Goal: Task Accomplishment & Management: Manage account settings

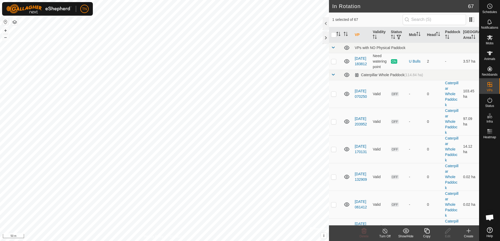
click at [426, 231] on icon at bounding box center [426, 231] width 7 height 6
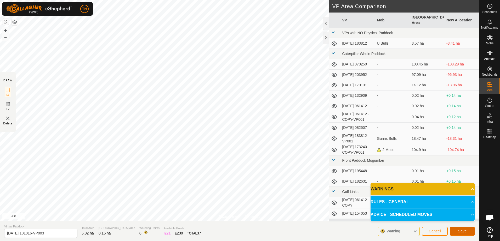
click at [466, 232] on span "Save" at bounding box center [462, 231] width 9 height 4
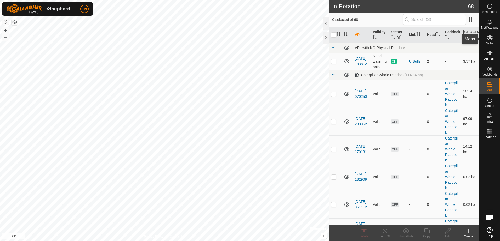
click at [493, 38] on es-mob-svg-icon at bounding box center [489, 37] width 9 height 8
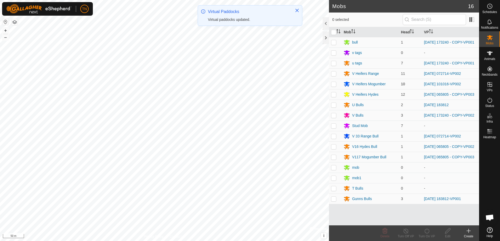
click at [334, 86] on p-checkbox at bounding box center [333, 84] width 5 height 4
checkbox input "true"
click at [334, 159] on p-checkbox at bounding box center [333, 157] width 5 height 4
checkbox input "true"
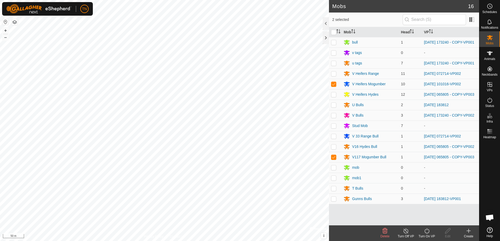
click at [427, 233] on icon at bounding box center [426, 231] width 7 height 6
click at [428, 216] on link "Now" at bounding box center [442, 220] width 52 height 10
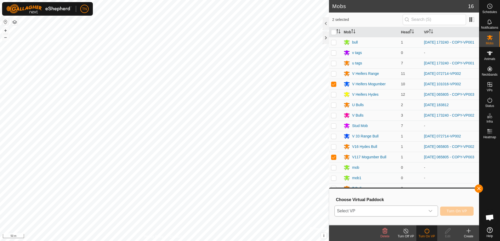
click at [428, 209] on div "dropdown trigger" at bounding box center [430, 211] width 10 height 10
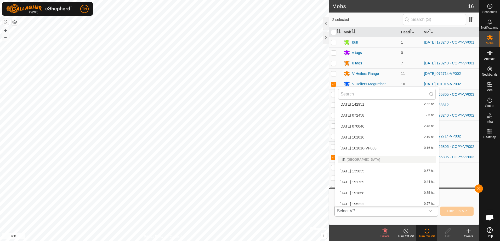
scroll to position [765, 0]
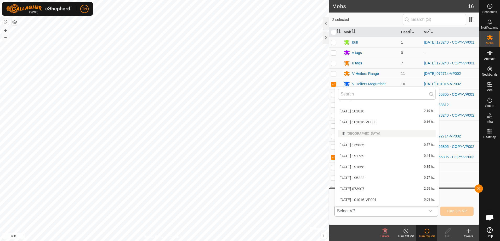
click at [400, 123] on li "[DATE] 101016-VP003 0.16 ha" at bounding box center [387, 122] width 104 height 10
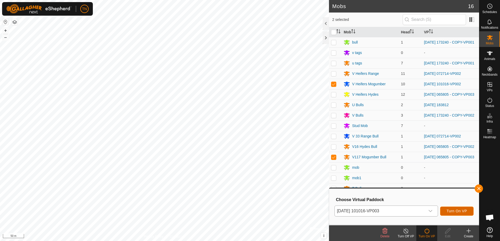
click at [460, 210] on span "Turn On VP" at bounding box center [456, 211] width 20 height 4
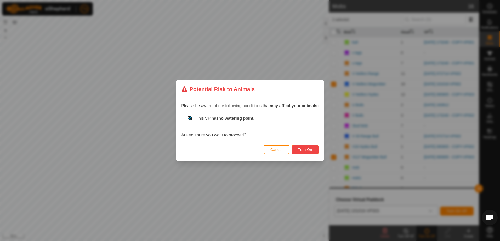
click at [302, 150] on span "Turn On" at bounding box center [305, 150] width 14 height 4
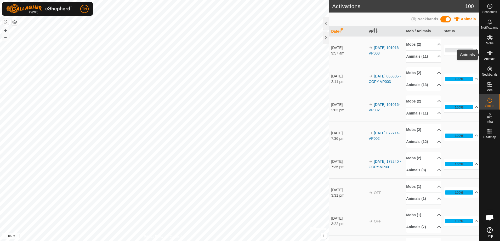
click at [490, 56] on icon at bounding box center [489, 53] width 6 height 6
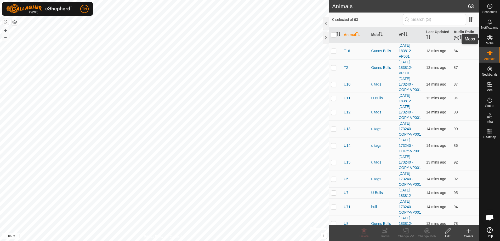
click at [487, 37] on icon at bounding box center [489, 37] width 6 height 6
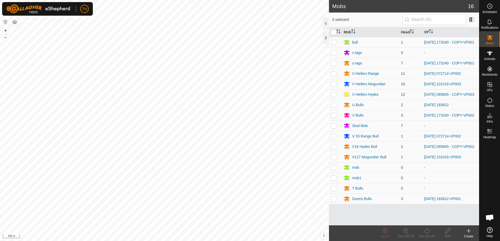
click at [331, 149] on p-checkbox at bounding box center [333, 147] width 5 height 4
checkbox input "true"
click at [426, 233] on icon at bounding box center [426, 231] width 7 height 6
click at [429, 218] on link "Now" at bounding box center [442, 220] width 52 height 10
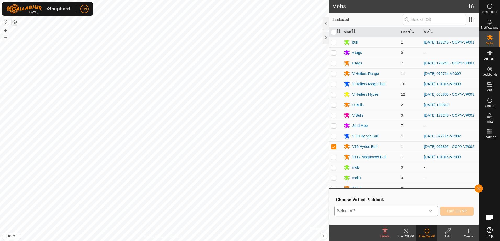
click at [414, 214] on span "Select VP" at bounding box center [379, 211] width 90 height 10
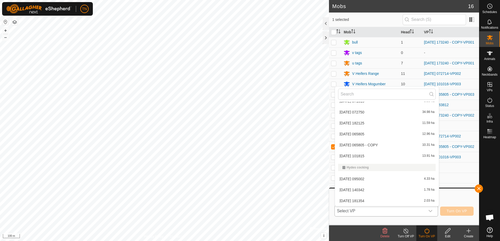
scroll to position [470, 0]
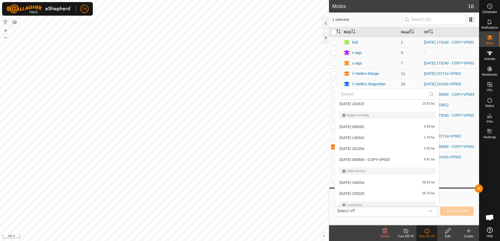
click at [0, 117] on html "TN Schedules Notifications Mobs Animals Neckbands VPs Status Infra Heatmap Help…" at bounding box center [250, 120] width 500 height 241
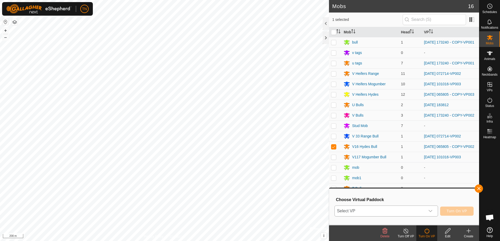
click at [429, 210] on div "dropdown trigger" at bounding box center [430, 211] width 10 height 10
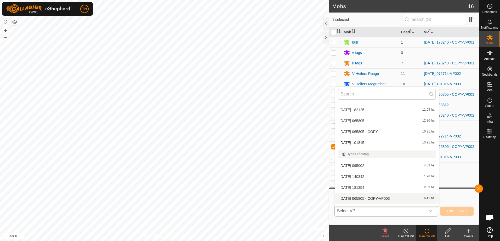
scroll to position [484, 0]
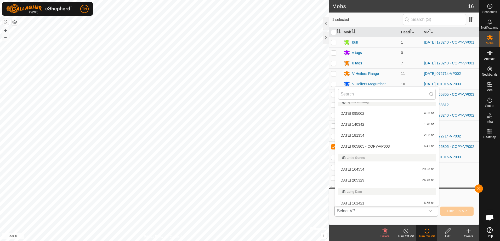
click at [395, 146] on li "[DATE] 065805 - COPY-VP003 6.41 ha" at bounding box center [387, 146] width 104 height 10
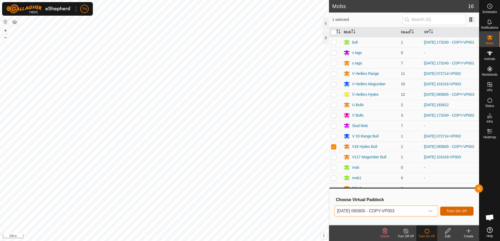
click at [457, 213] on span "Turn On VP" at bounding box center [456, 211] width 20 height 4
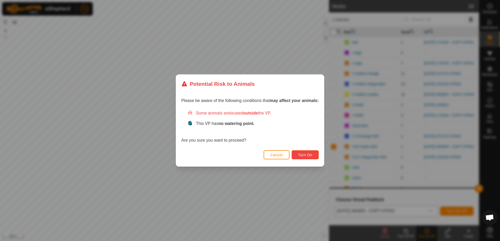
click at [311, 156] on span "Turn On" at bounding box center [305, 155] width 14 height 4
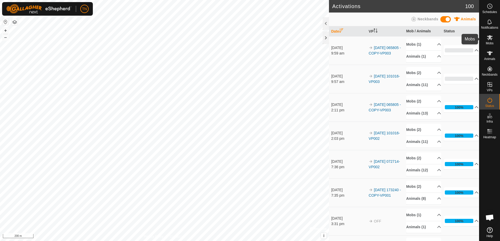
click at [486, 40] on es-mob-svg-icon at bounding box center [489, 37] width 9 height 8
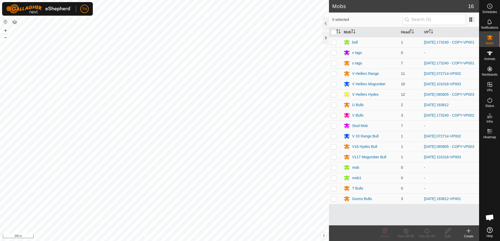
click at [469, 234] on icon at bounding box center [468, 231] width 6 height 6
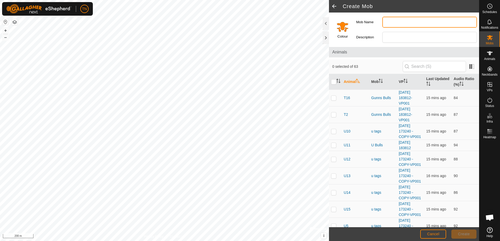
click at [389, 19] on input "Mob Name" at bounding box center [429, 22] width 95 height 11
type input "U"
type input "U Bull Gunns"
click at [343, 30] on input "Select a color" at bounding box center [342, 26] width 13 height 13
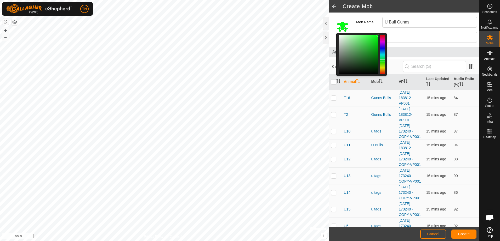
drag, startPoint x: 382, startPoint y: 70, endPoint x: 383, endPoint y: 61, distance: 9.4
click at [383, 61] on div at bounding box center [381, 61] width 5 height 3
click at [416, 34] on input "Description" at bounding box center [429, 37] width 95 height 11
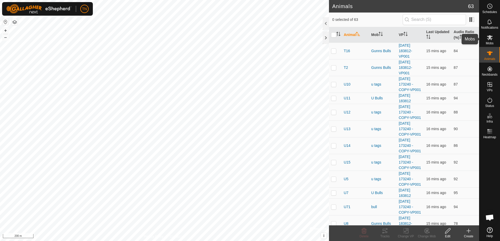
click at [489, 37] on icon at bounding box center [490, 37] width 6 height 5
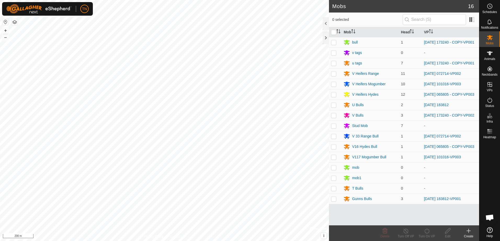
click at [469, 235] on div "Create" at bounding box center [468, 236] width 21 height 5
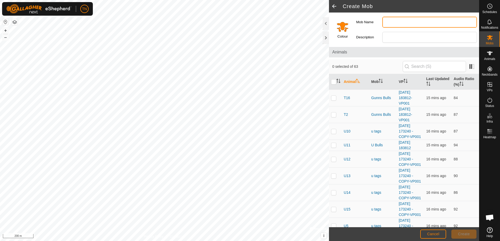
click at [395, 19] on input "Mob Name" at bounding box center [429, 22] width 95 height 11
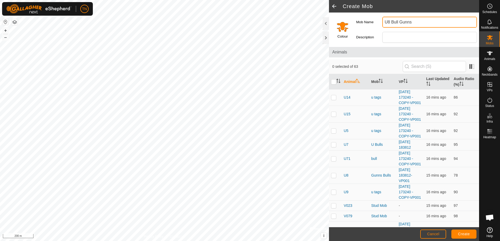
scroll to position [105, 0]
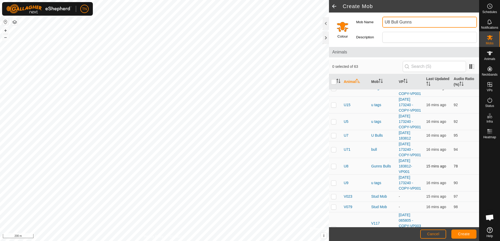
type input "U8 Bull Gunns"
click at [333, 168] on p-checkbox at bounding box center [333, 166] width 5 height 4
checkbox input "true"
click at [466, 236] on span "Create" at bounding box center [464, 234] width 12 height 4
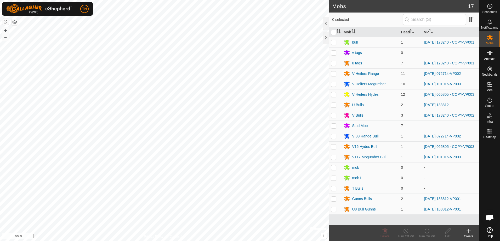
click at [363, 212] on div "U8 Bull Gunns" at bounding box center [364, 209] width 24 height 5
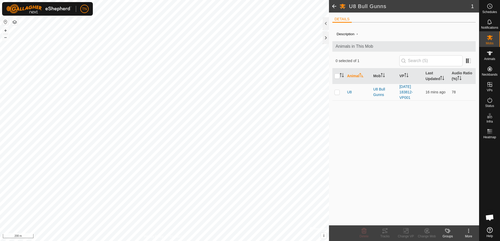
click at [333, 7] on span at bounding box center [334, 6] width 10 height 13
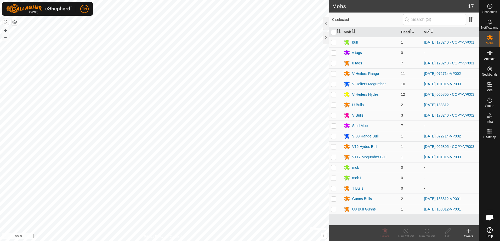
click at [346, 212] on icon at bounding box center [347, 209] width 6 height 5
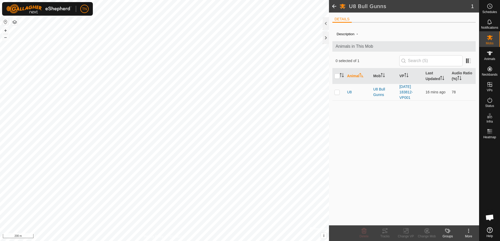
click at [354, 77] on th "Animal" at bounding box center [358, 76] width 26 height 16
click at [346, 19] on li "DETAILS" at bounding box center [341, 19] width 19 height 6
click at [336, 93] on p-checkbox at bounding box center [336, 92] width 5 height 4
checkbox input "true"
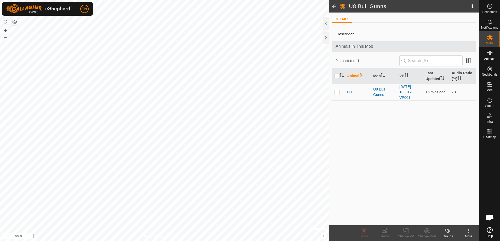
checkbox input "true"
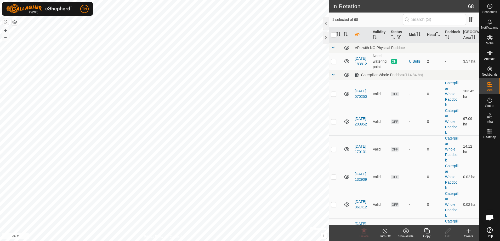
click at [428, 233] on icon at bounding box center [426, 231] width 7 height 6
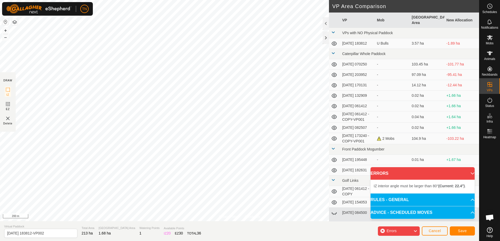
click at [230, 226] on div "Privacy Policy Contact Us IZ interior angle must be larger than 80° (Current: 1…" at bounding box center [239, 120] width 479 height 241
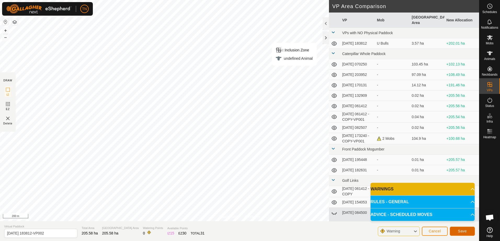
click at [457, 230] on button "Save" at bounding box center [461, 231] width 25 height 9
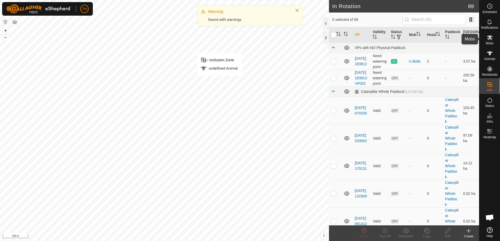
click at [490, 37] on icon at bounding box center [490, 37] width 6 height 5
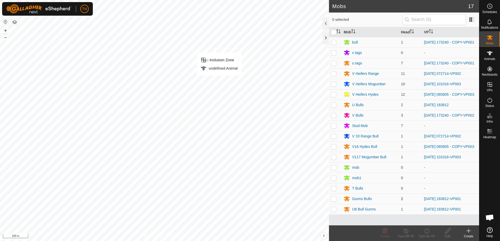
click at [334, 201] on p-checkbox at bounding box center [333, 199] width 5 height 4
checkbox input "true"
click at [425, 231] on icon at bounding box center [426, 231] width 5 height 5
click at [427, 223] on link "Now" at bounding box center [442, 220] width 52 height 10
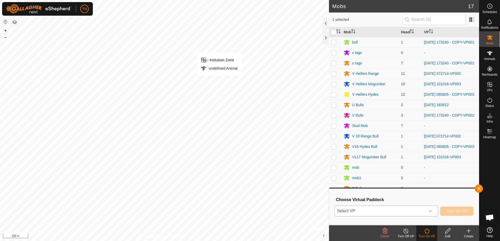
click at [374, 209] on span "Select VP" at bounding box center [379, 211] width 90 height 10
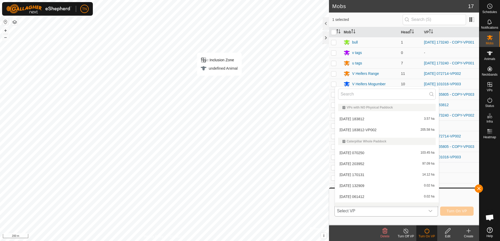
scroll to position [7, 0]
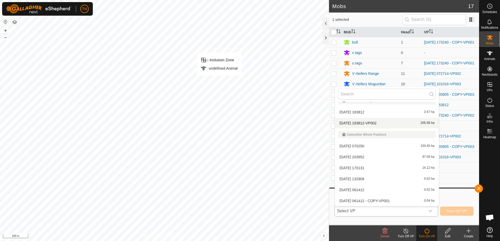
click at [416, 123] on li "[DATE] 183812-VP002 205.58 ha" at bounding box center [387, 123] width 104 height 10
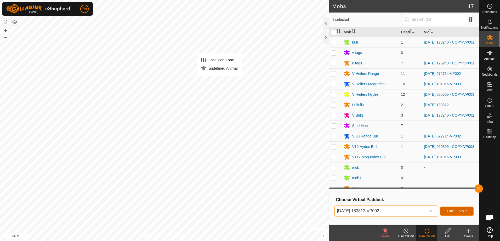
click at [455, 212] on span "Turn On VP" at bounding box center [456, 211] width 20 height 4
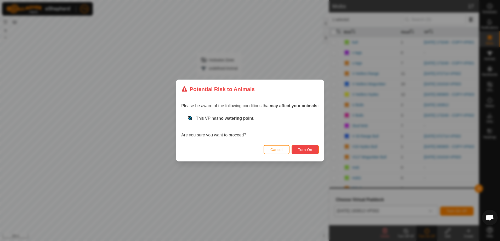
click at [309, 152] on span "Turn On" at bounding box center [305, 150] width 14 height 4
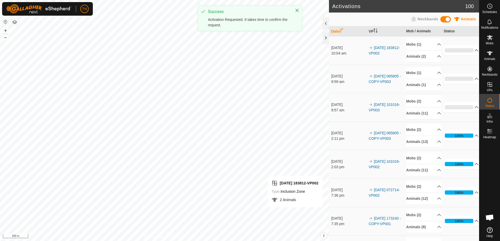
click at [330, 210] on div "Activations 100 Animals Neckbands Date VP Mob / Animals Status [DATE] 10:04 am …" at bounding box center [239, 120] width 479 height 241
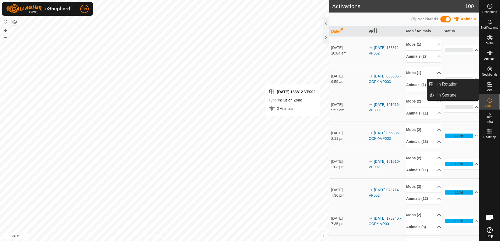
click at [488, 85] on icon at bounding box center [489, 85] width 6 height 6
click at [491, 88] on es-virtualpaddocks-svg-icon at bounding box center [489, 84] width 9 height 8
click at [463, 83] on link "In Rotation" at bounding box center [456, 84] width 45 height 10
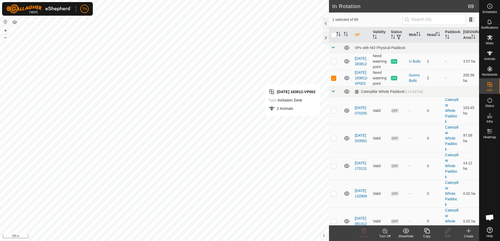
click at [468, 231] on icon at bounding box center [468, 231] width 4 height 0
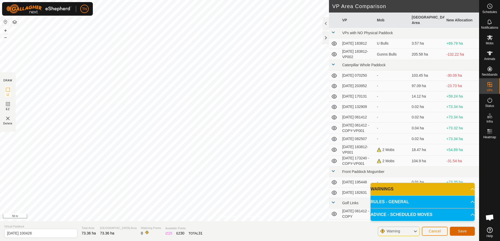
click at [456, 233] on button "Save" at bounding box center [461, 231] width 25 height 9
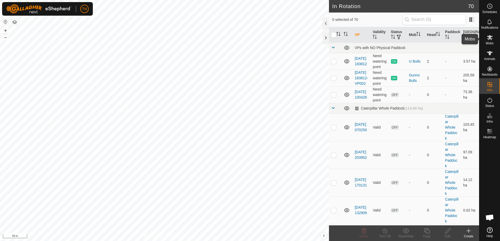
click at [489, 39] on icon at bounding box center [489, 37] width 6 height 6
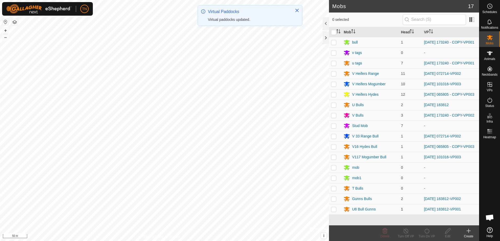
click at [334, 212] on p-checkbox at bounding box center [333, 209] width 5 height 4
checkbox input "true"
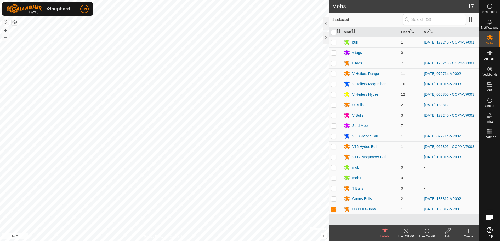
click at [427, 235] on div "Turn On VP" at bounding box center [426, 236] width 21 height 5
click at [425, 218] on link "Now" at bounding box center [442, 220] width 52 height 10
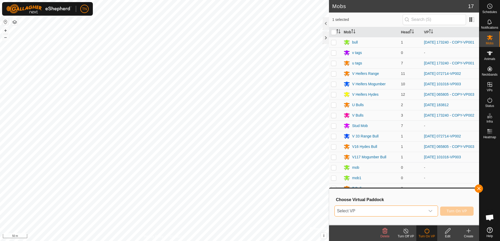
click at [424, 212] on span "Select VP" at bounding box center [379, 211] width 90 height 10
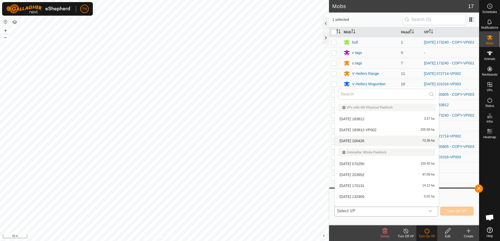
click at [413, 140] on li "[DATE] 100426 73.36 ha" at bounding box center [387, 141] width 104 height 10
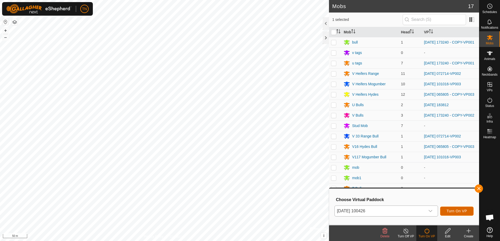
click at [454, 213] on button "Turn On VP" at bounding box center [456, 211] width 33 height 9
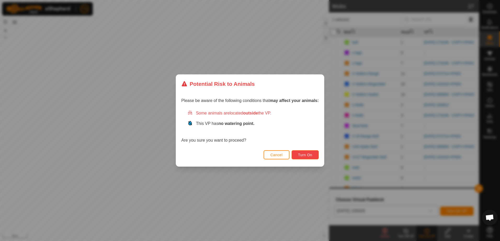
click at [306, 155] on span "Turn On" at bounding box center [305, 155] width 14 height 4
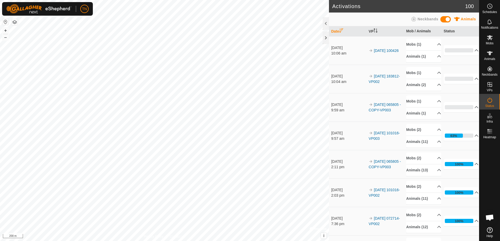
click at [332, 131] on div "Activations 100 Animals Neckbands Date VP Mob / Animals Status [DATE] 10:06 am …" at bounding box center [239, 120] width 479 height 241
